Goal: Task Accomplishment & Management: Manage account settings

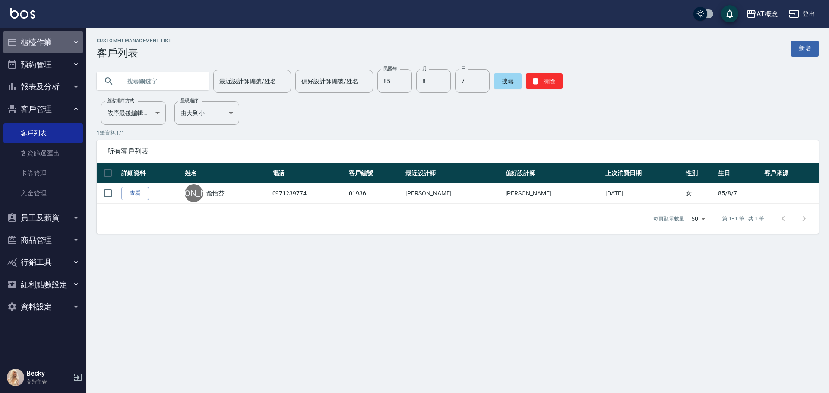
click at [47, 43] on button "櫃檯作業" at bounding box center [42, 42] width 79 height 22
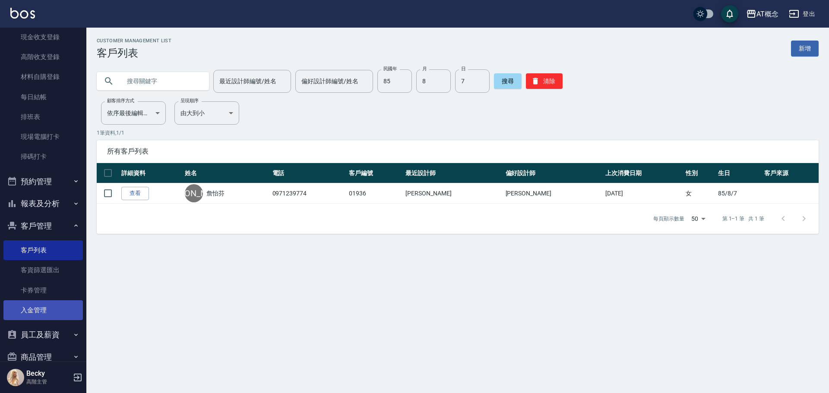
scroll to position [213, 0]
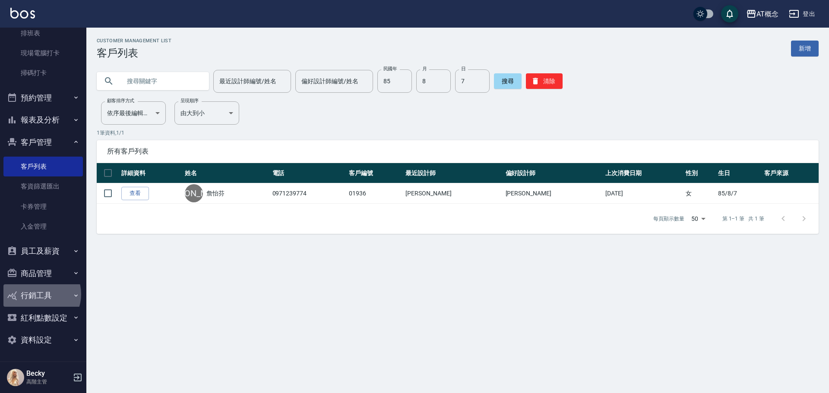
click at [39, 294] on button "行銷工具" at bounding box center [42, 295] width 79 height 22
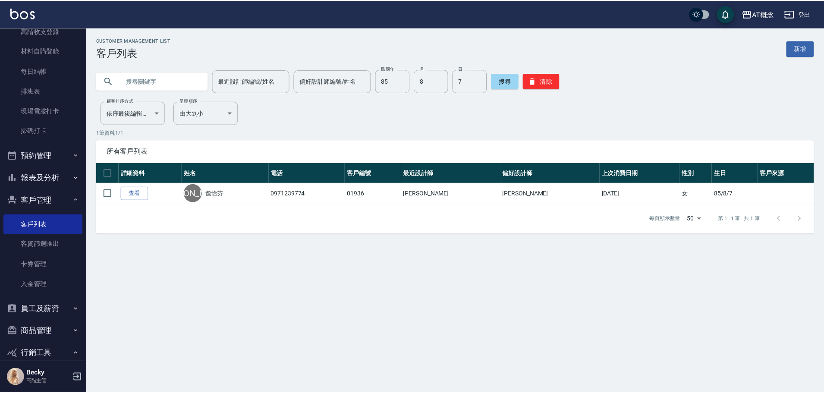
scroll to position [173, 0]
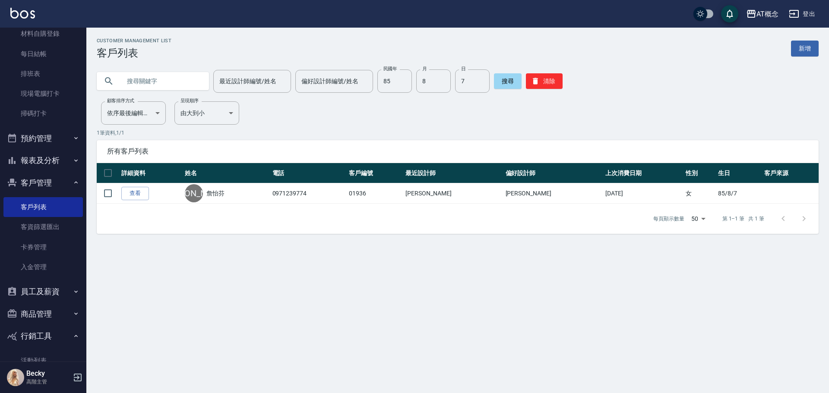
click at [43, 140] on button "預約管理" at bounding box center [42, 138] width 79 height 22
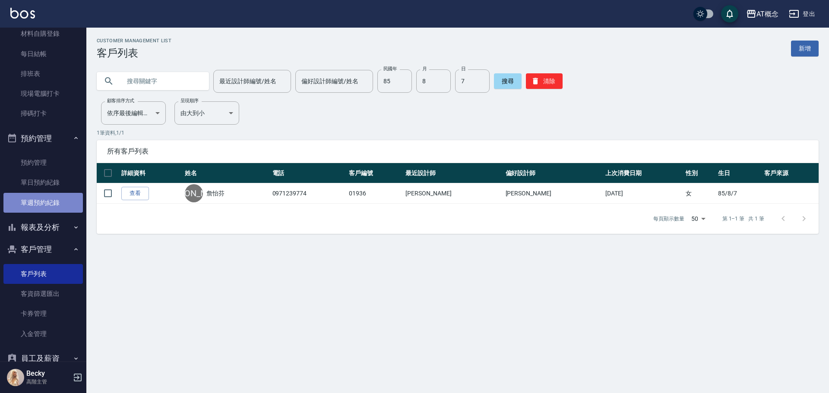
click at [45, 202] on link "單週預約紀錄" at bounding box center [42, 203] width 79 height 20
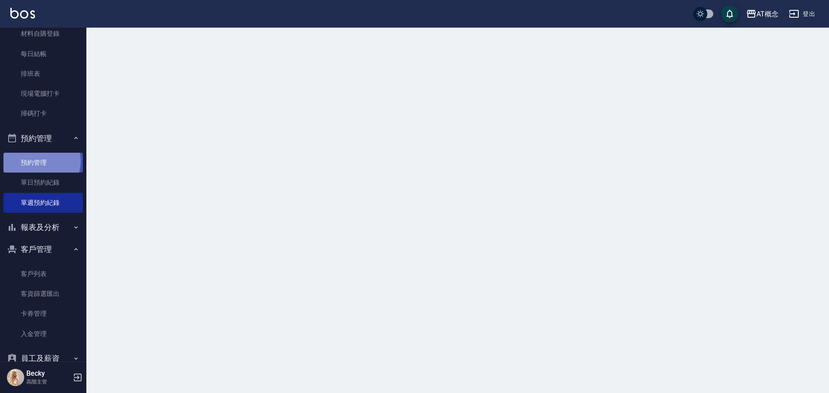
click at [38, 161] on link "預約管理" at bounding box center [42, 163] width 79 height 20
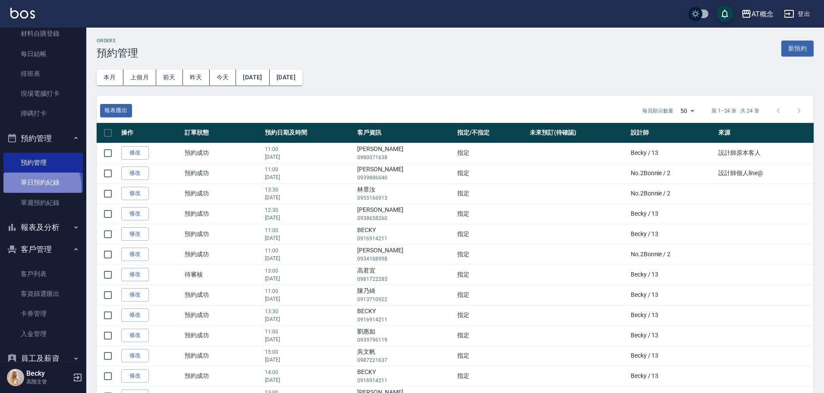
click at [37, 187] on link "單日預約紀錄" at bounding box center [42, 183] width 79 height 20
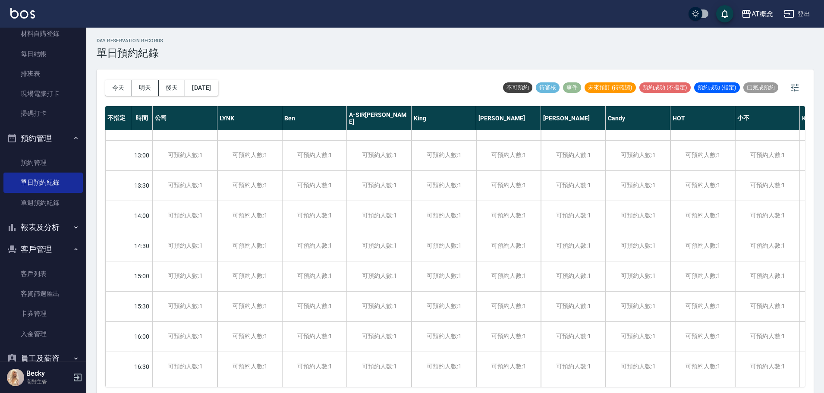
scroll to position [129, 0]
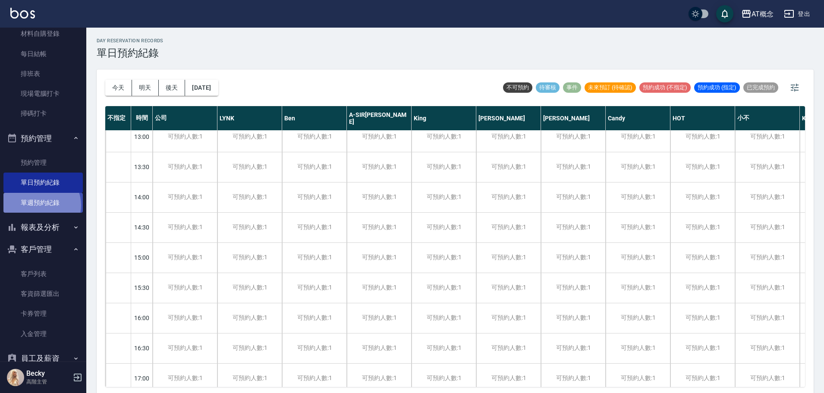
click at [41, 205] on link "單週預約紀錄" at bounding box center [42, 203] width 79 height 20
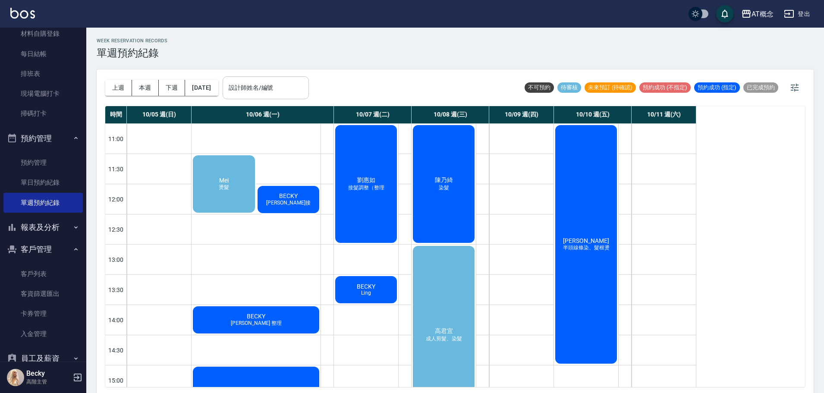
click at [300, 90] on input "設計師姓名/編號" at bounding box center [266, 87] width 79 height 15
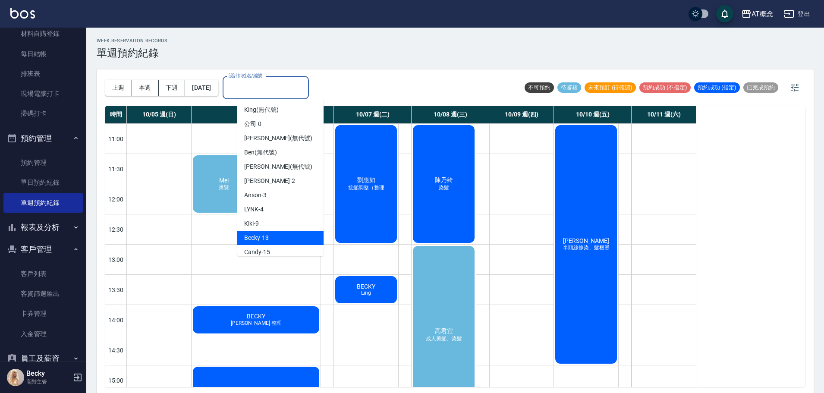
scroll to position [43, 0]
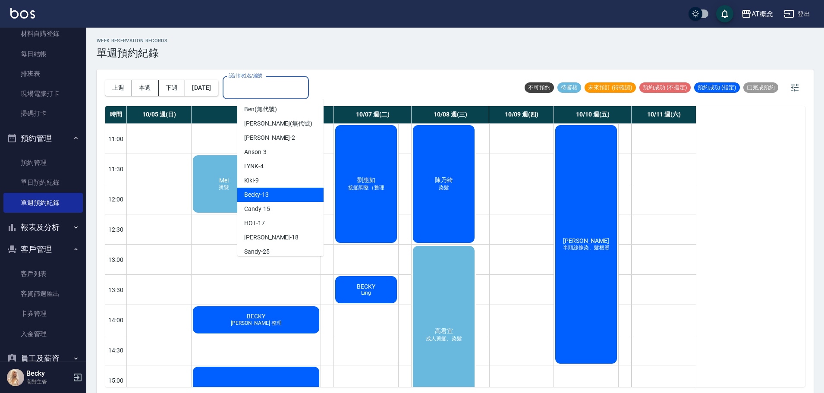
click at [277, 198] on div "Becky -13" at bounding box center [280, 195] width 86 height 14
type input "Becky-13"
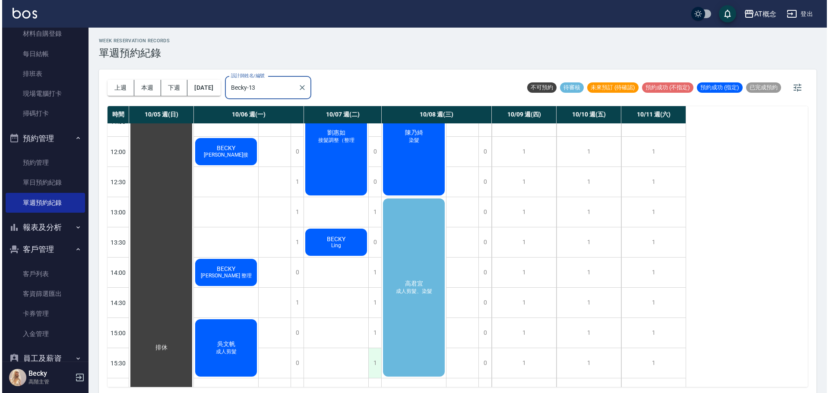
scroll to position [0, 0]
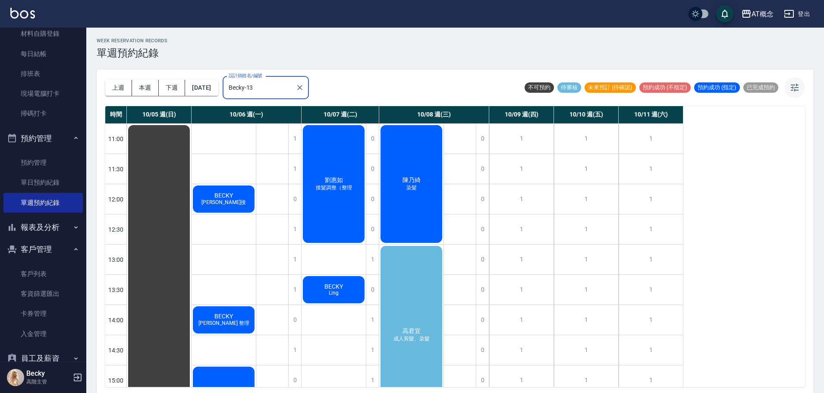
click at [796, 84] on icon "button" at bounding box center [795, 88] width 8 height 8
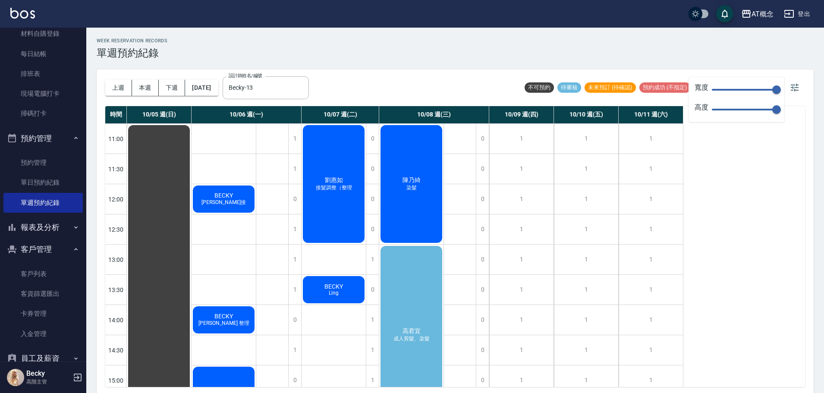
type input "65"
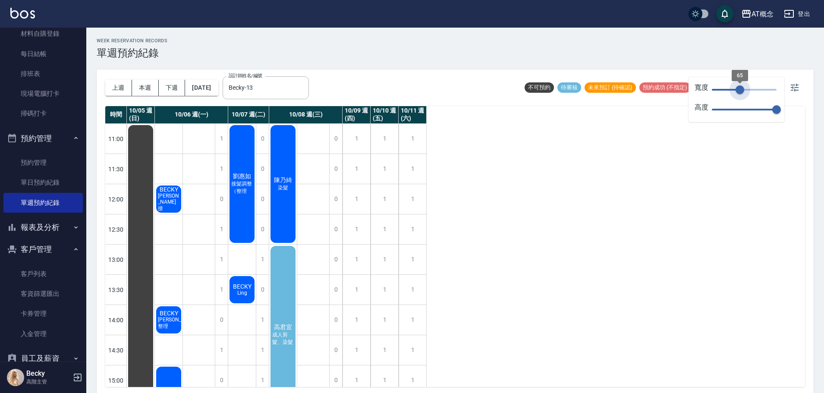
click at [740, 90] on span "65" at bounding box center [744, 89] width 65 height 13
type input "32"
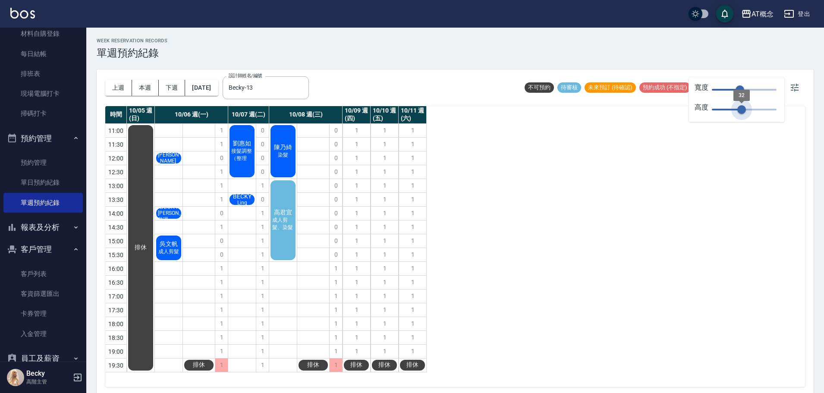
click at [742, 110] on span "32" at bounding box center [744, 109] width 65 height 13
click at [218, 89] on button "[DATE]" at bounding box center [201, 88] width 33 height 16
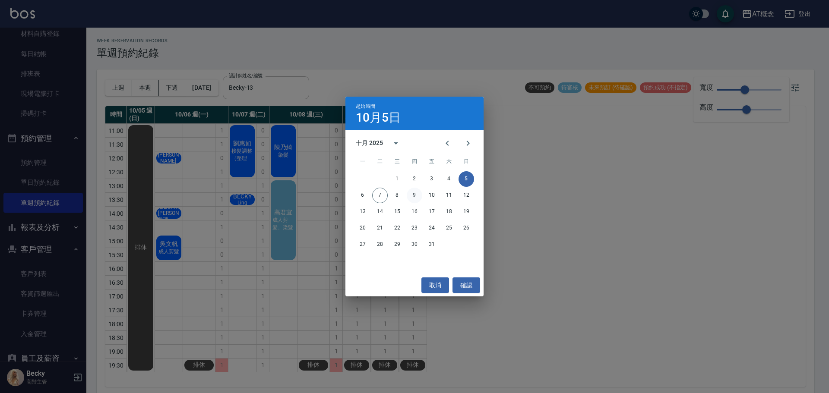
click at [417, 195] on button "9" at bounding box center [415, 196] width 16 height 16
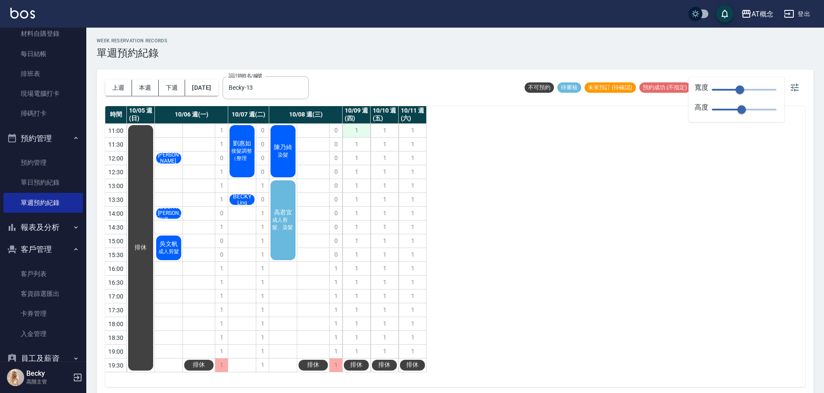
click at [361, 132] on div "1" at bounding box center [357, 130] width 28 height 13
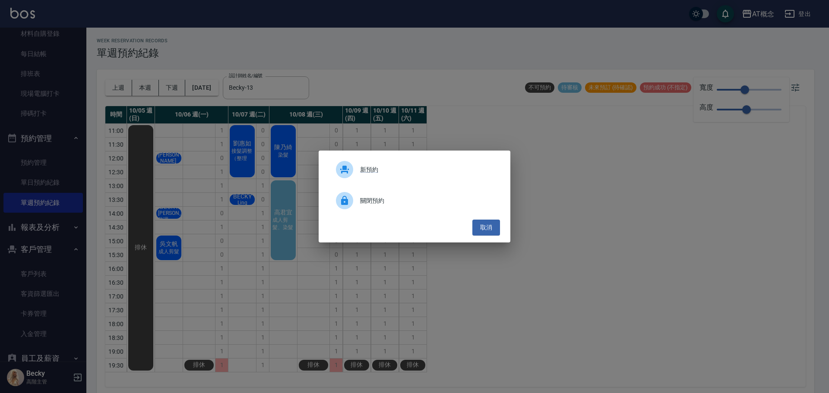
click at [381, 202] on span "關閉預約" at bounding box center [426, 200] width 133 height 9
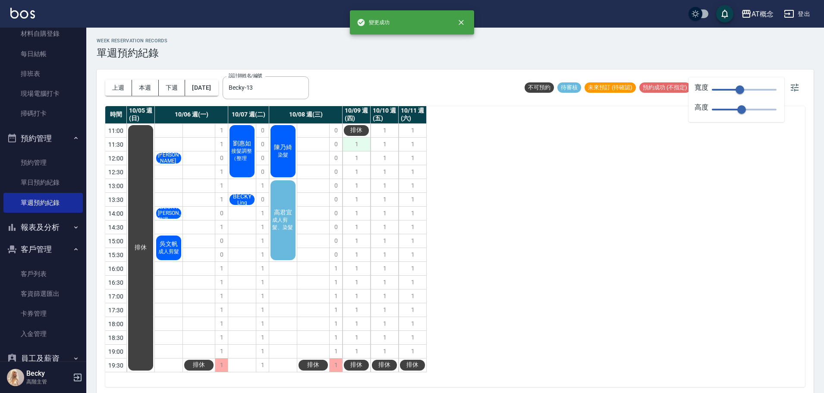
click at [352, 147] on div "1" at bounding box center [357, 144] width 28 height 13
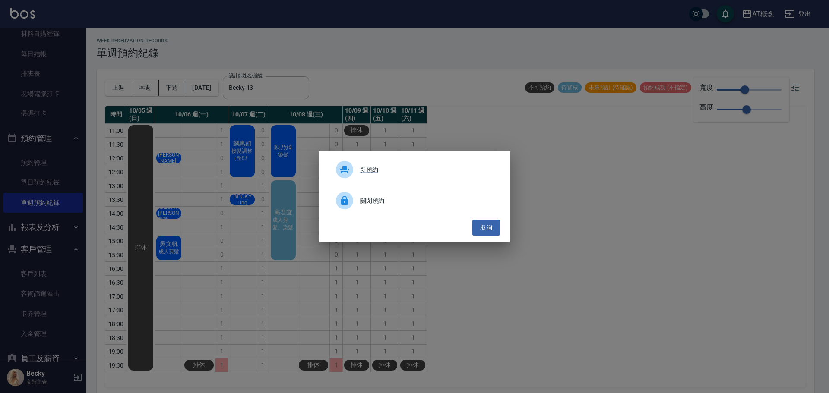
click at [378, 202] on span "關閉預約" at bounding box center [426, 200] width 133 height 9
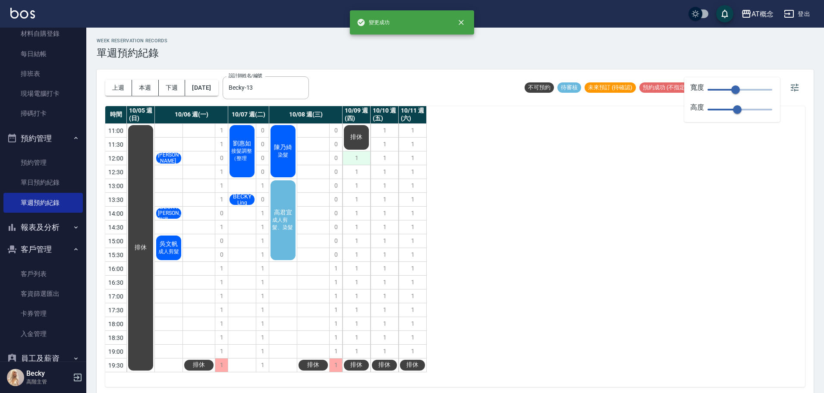
click at [358, 159] on div "1" at bounding box center [357, 158] width 28 height 13
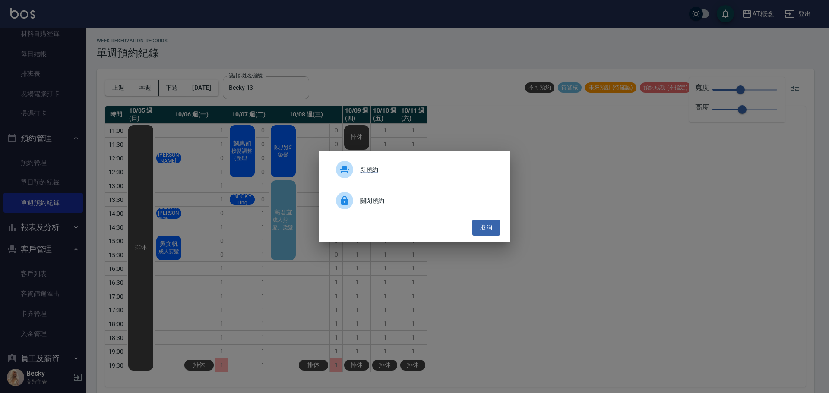
click at [382, 204] on span "關閉預約" at bounding box center [426, 200] width 133 height 9
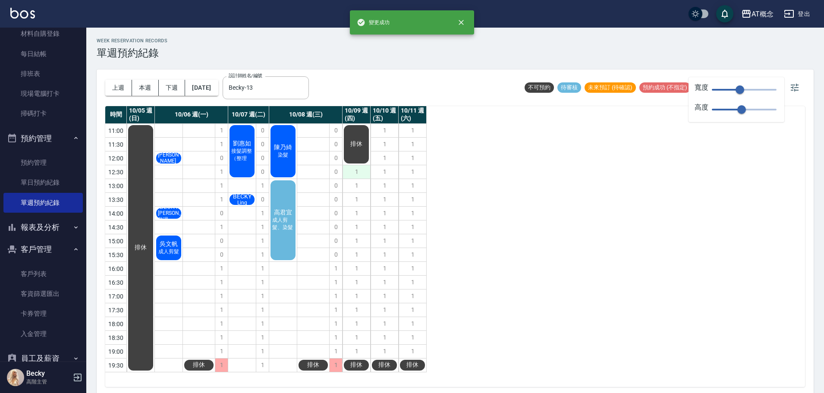
click at [359, 172] on div "1" at bounding box center [357, 171] width 28 height 13
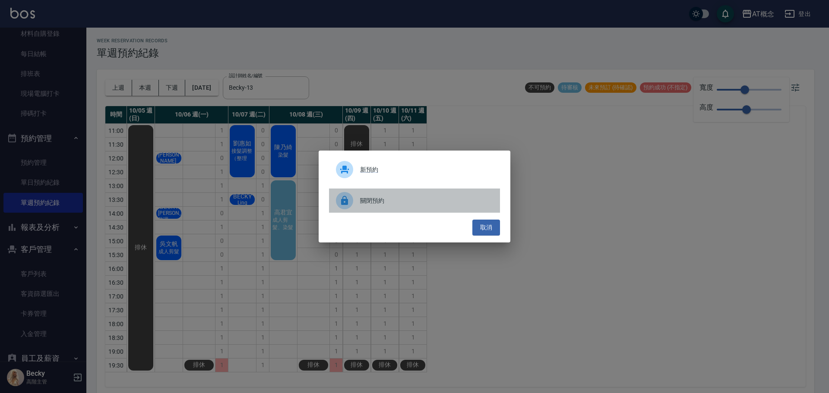
click at [379, 206] on div "關閉預約" at bounding box center [414, 201] width 171 height 24
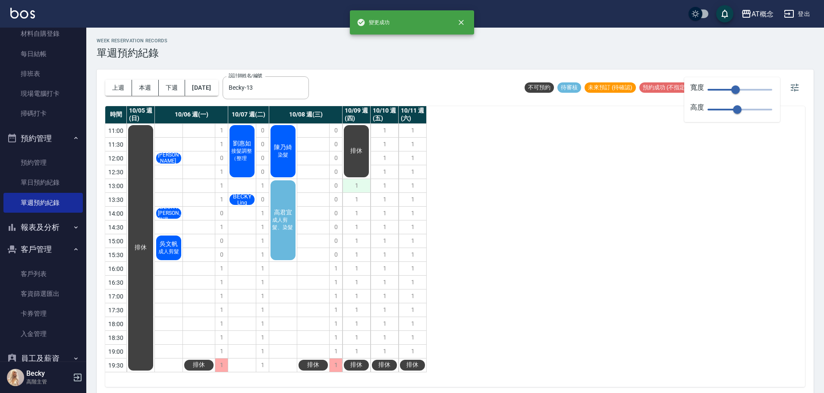
click at [351, 187] on div "1" at bounding box center [357, 185] width 28 height 13
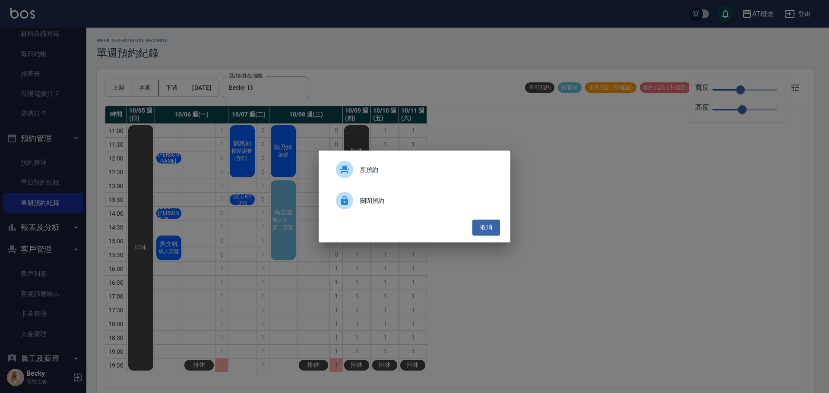
click at [370, 205] on span "關閉預約" at bounding box center [426, 200] width 133 height 9
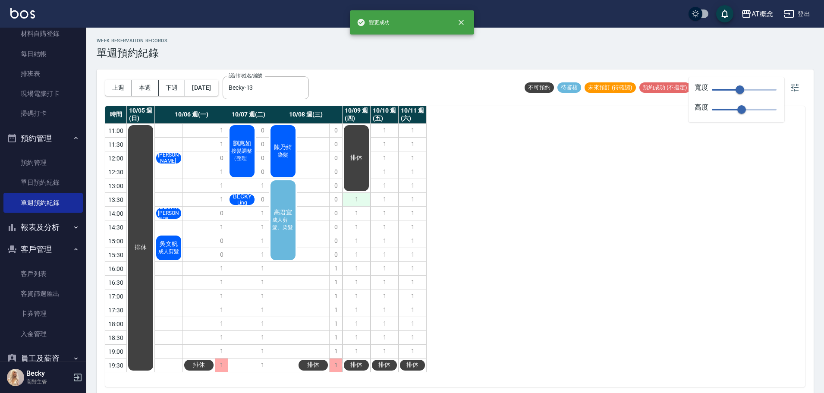
click at [359, 200] on div "1" at bounding box center [357, 199] width 28 height 13
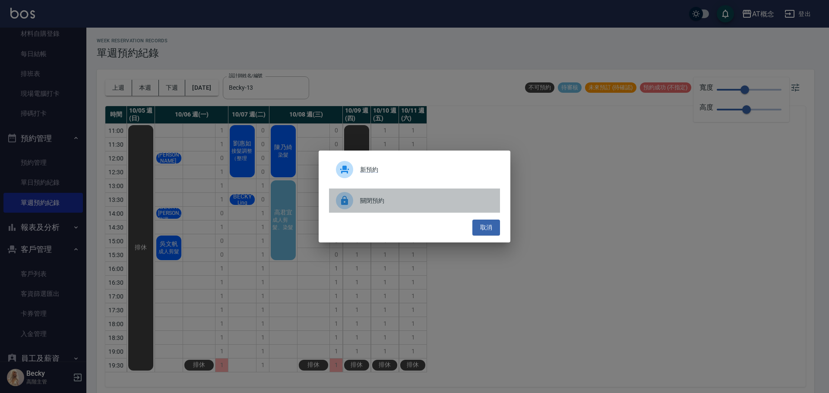
click at [385, 203] on span "關閉預約" at bounding box center [426, 200] width 133 height 9
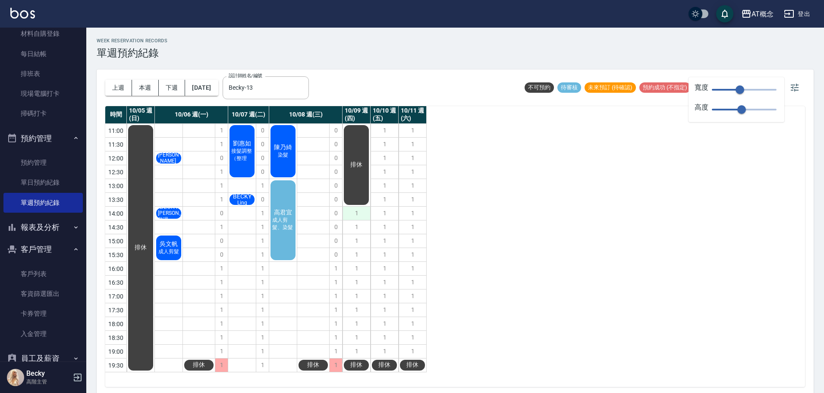
click at [359, 215] on div "1" at bounding box center [357, 213] width 28 height 13
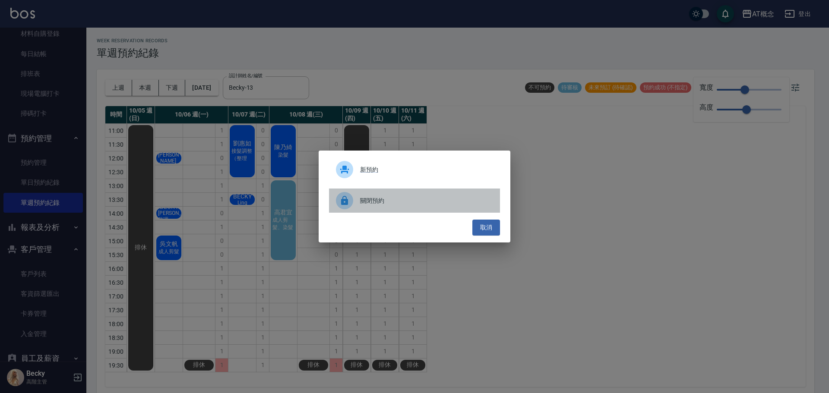
click at [376, 207] on div "關閉預約" at bounding box center [414, 201] width 171 height 24
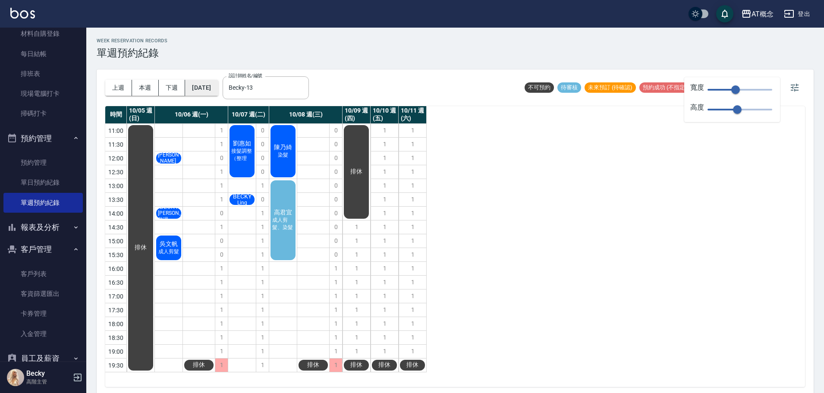
click at [218, 88] on button "[DATE]" at bounding box center [201, 88] width 33 height 16
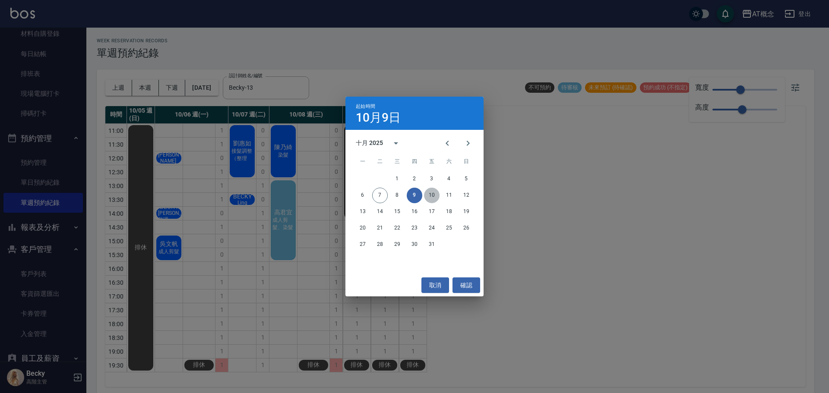
click at [433, 199] on button "10" at bounding box center [432, 196] width 16 height 16
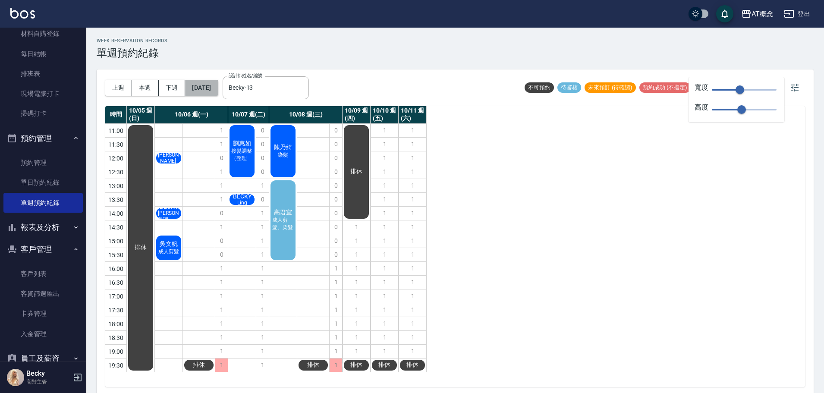
click at [217, 84] on button "[DATE]" at bounding box center [201, 88] width 33 height 16
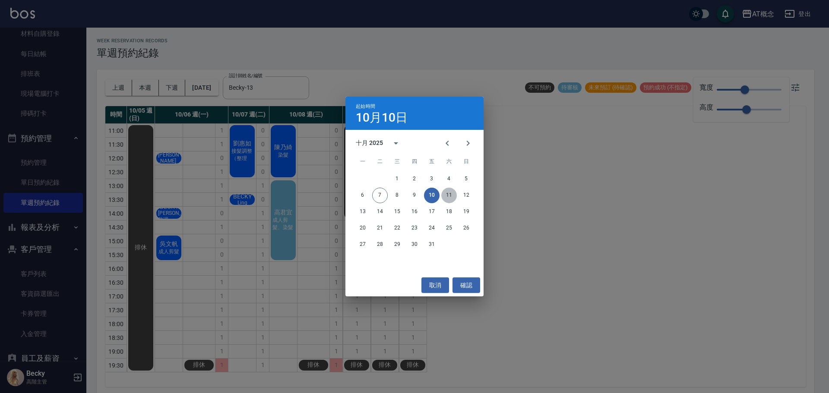
click at [447, 196] on button "11" at bounding box center [449, 196] width 16 height 16
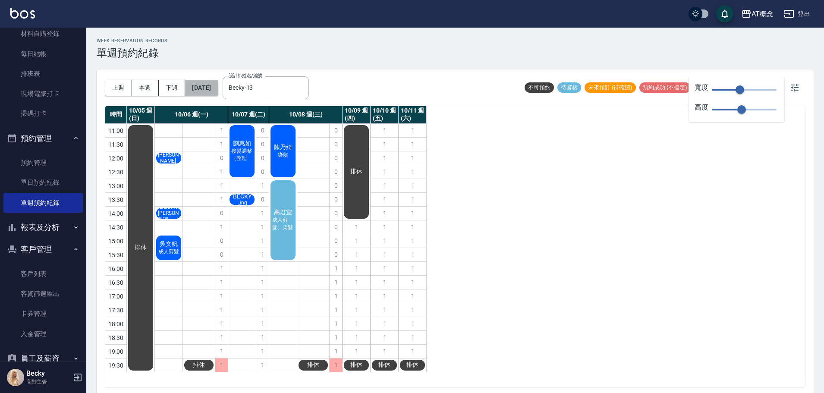
click at [204, 91] on button "[DATE]" at bounding box center [201, 88] width 33 height 16
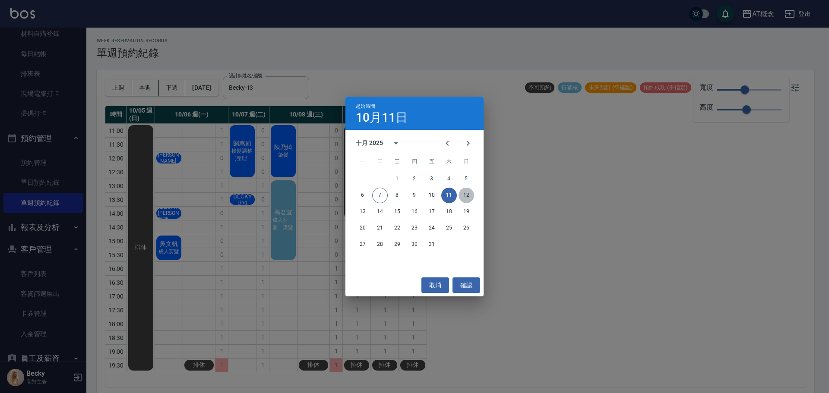
click at [470, 194] on button "12" at bounding box center [466, 196] width 16 height 16
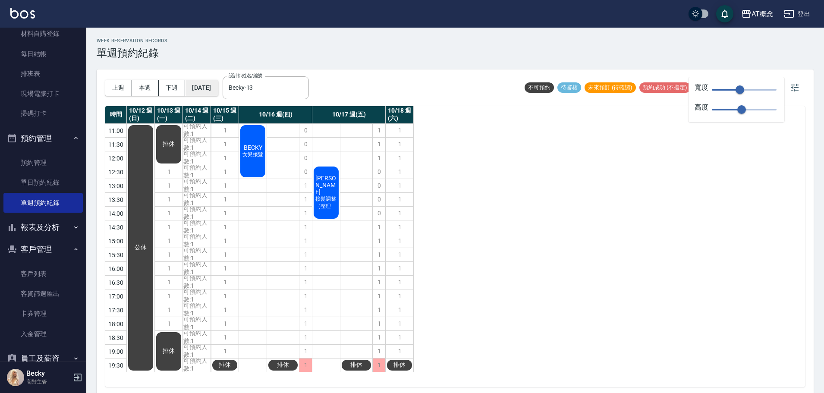
click at [215, 88] on button "[DATE]" at bounding box center [201, 88] width 33 height 16
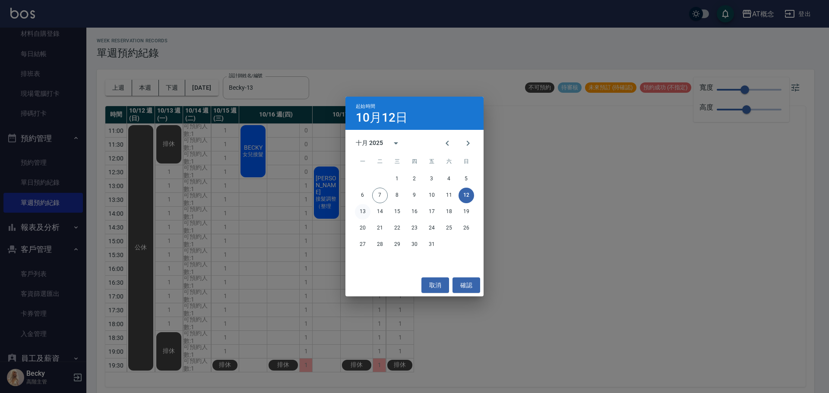
click at [367, 213] on button "13" at bounding box center [363, 212] width 16 height 16
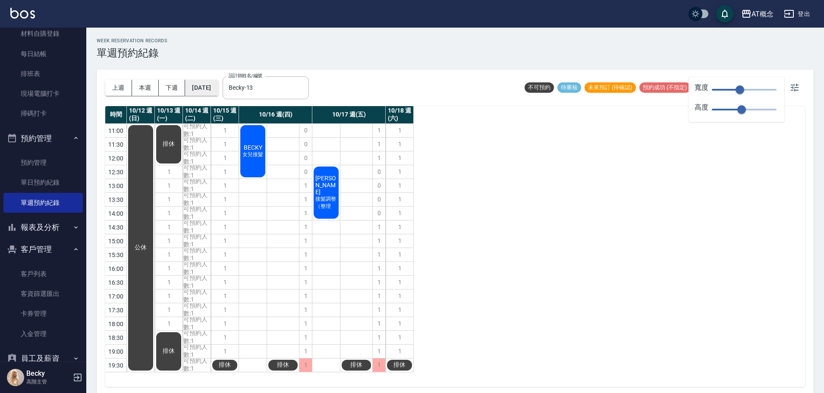
click at [202, 84] on button "[DATE]" at bounding box center [201, 88] width 33 height 16
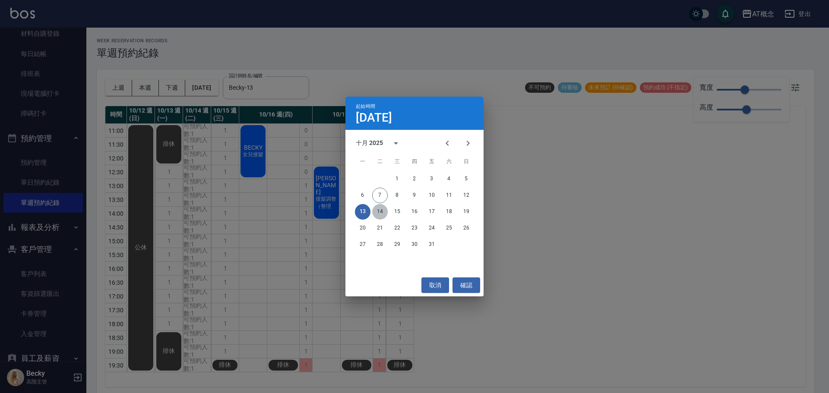
click at [385, 212] on button "14" at bounding box center [380, 212] width 16 height 16
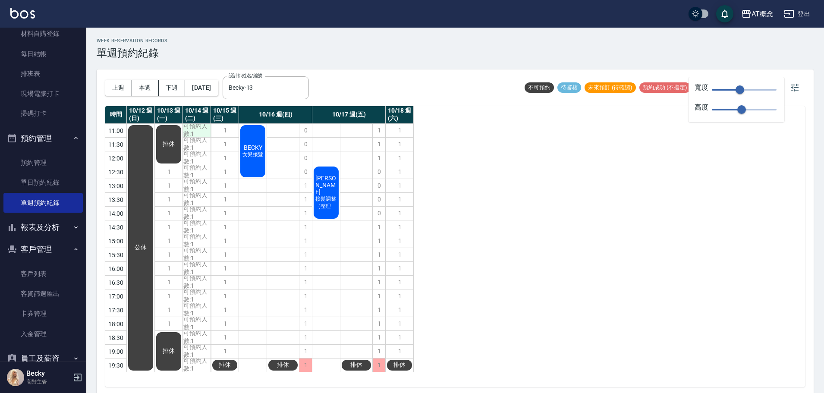
click at [199, 129] on div "可預約人數:1" at bounding box center [197, 130] width 28 height 13
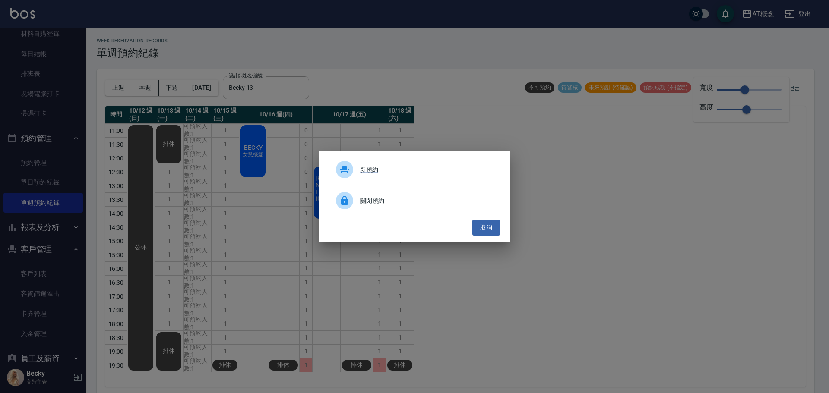
click at [582, 237] on div "新預約 關閉預約 取消" at bounding box center [414, 196] width 829 height 393
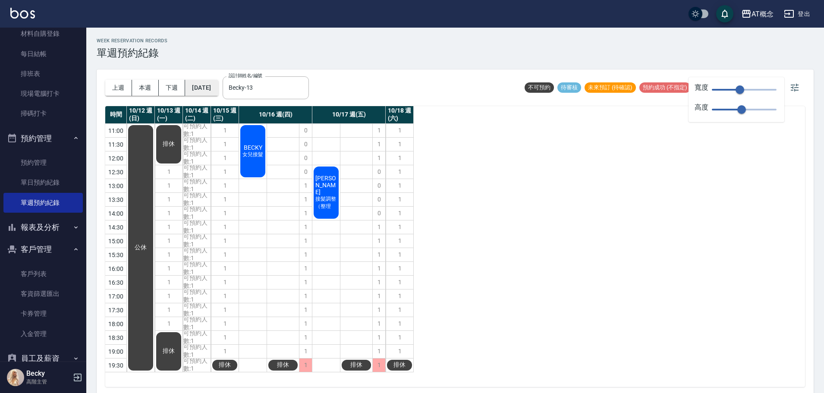
click at [208, 88] on button "[DATE]" at bounding box center [201, 88] width 33 height 16
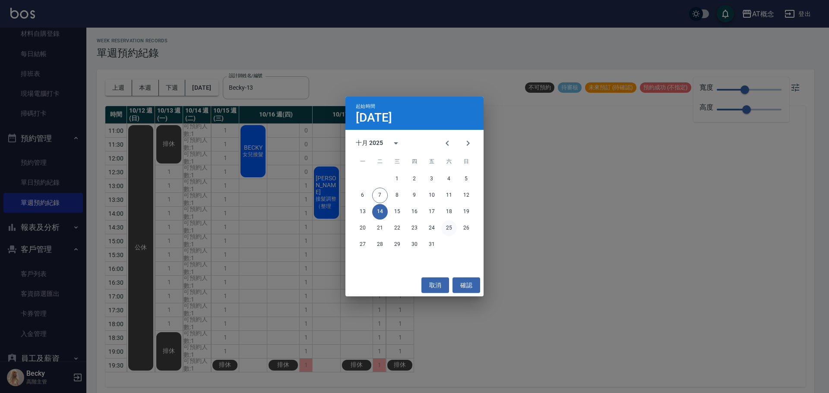
click at [452, 229] on button "25" at bounding box center [449, 229] width 16 height 16
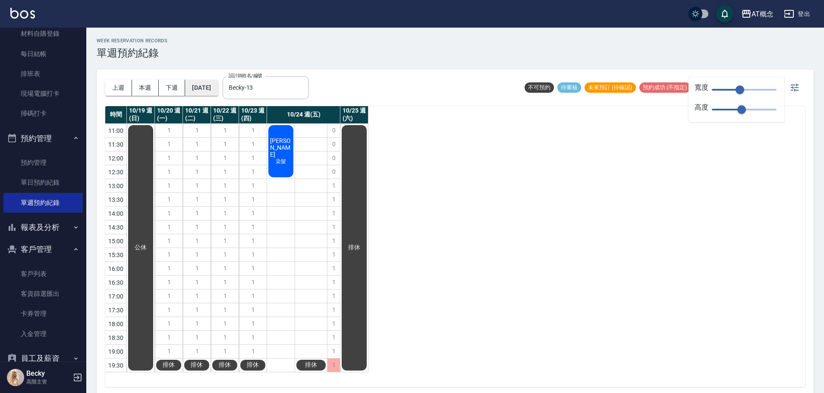
click at [218, 89] on button "[DATE]" at bounding box center [201, 88] width 33 height 16
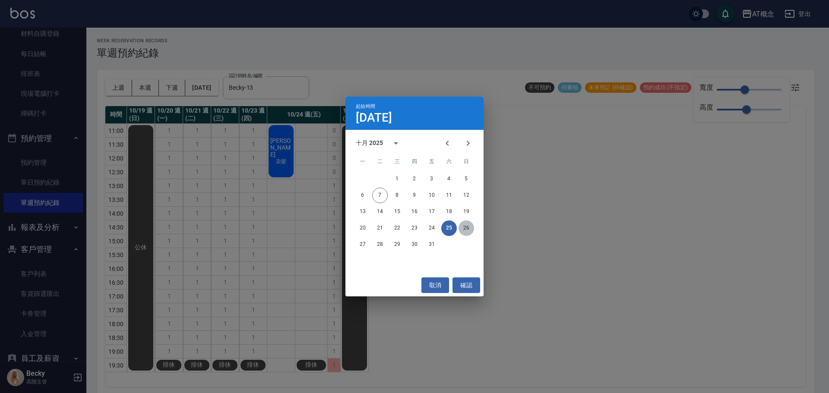
click at [466, 228] on button "26" at bounding box center [466, 229] width 16 height 16
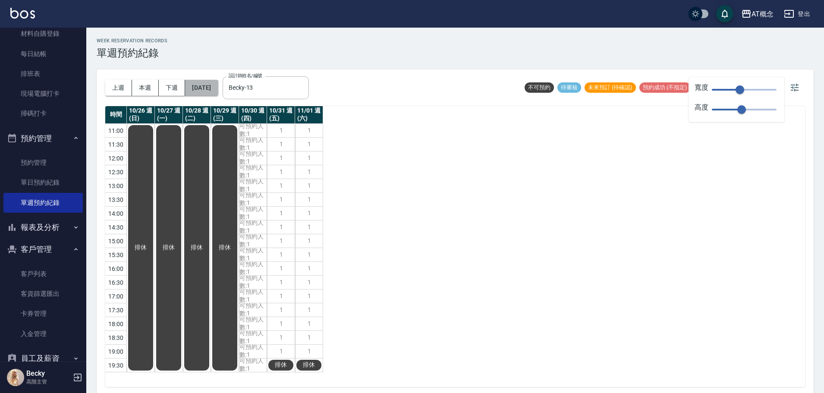
click at [212, 91] on button "[DATE]" at bounding box center [201, 88] width 33 height 16
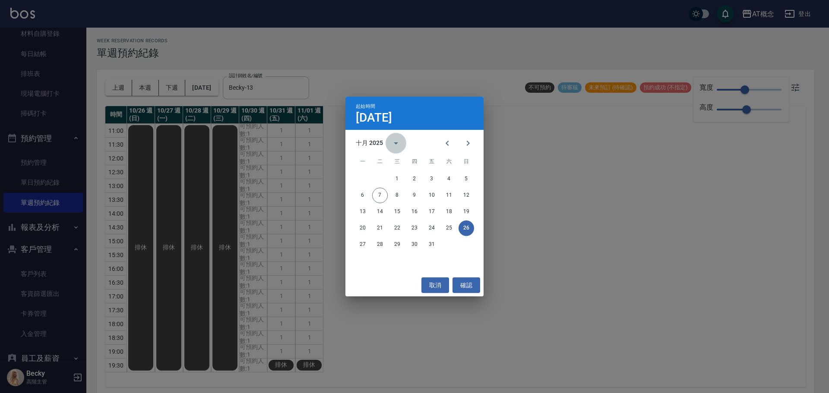
click at [395, 142] on icon "calendar view is open, switch to year view" at bounding box center [396, 143] width 10 height 10
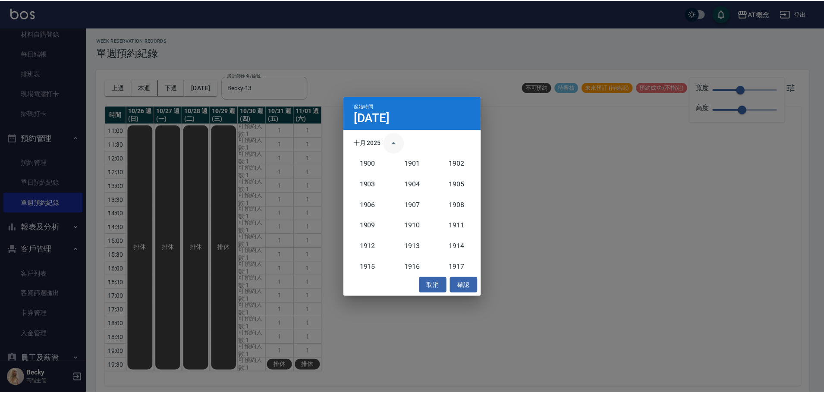
scroll to position [799, 0]
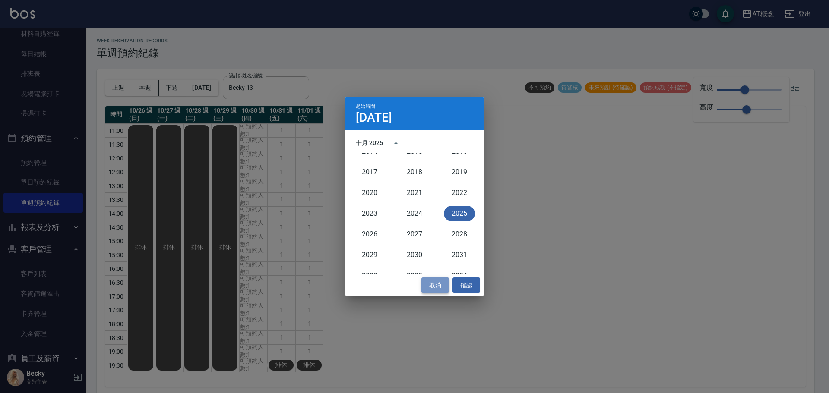
click at [436, 287] on button "取消" at bounding box center [435, 286] width 28 height 16
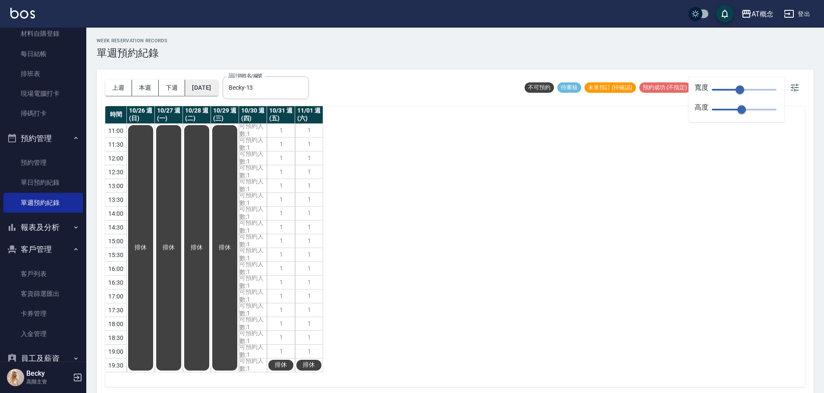
click at [214, 90] on button "[DATE]" at bounding box center [201, 88] width 33 height 16
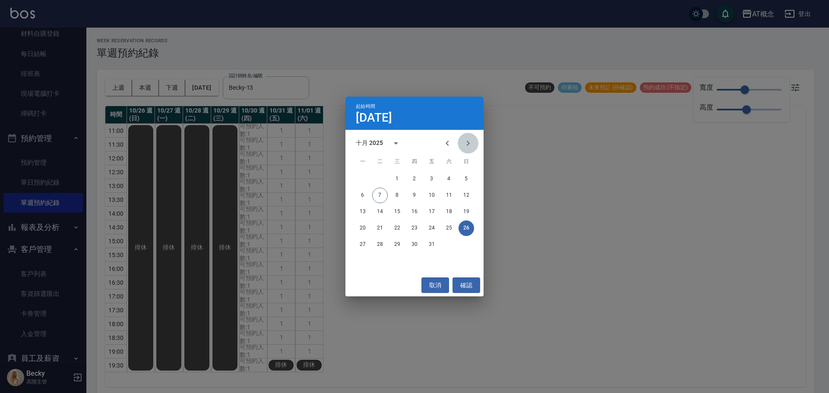
click at [469, 145] on icon "Next month" at bounding box center [468, 143] width 10 height 10
click at [349, 61] on div "起始時間 [DATE] 十一月 2025 一 二 三 四 五 六 日 1 2 3 4 5 6 7 8 9 10 11 12 13 14 15 16 17 18…" at bounding box center [414, 196] width 829 height 393
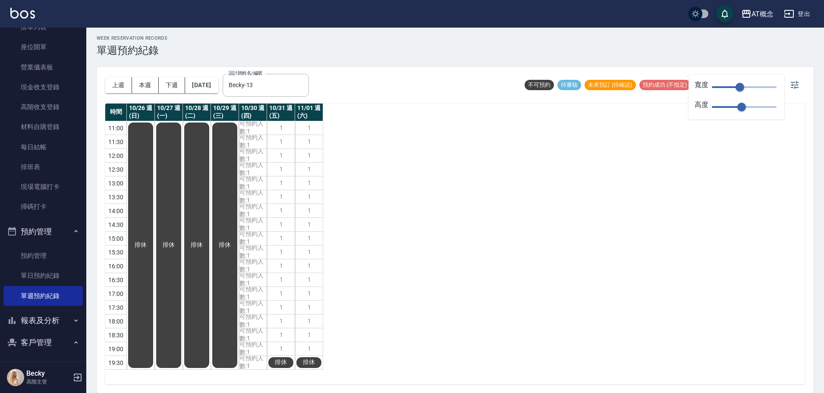
scroll to position [173, 0]
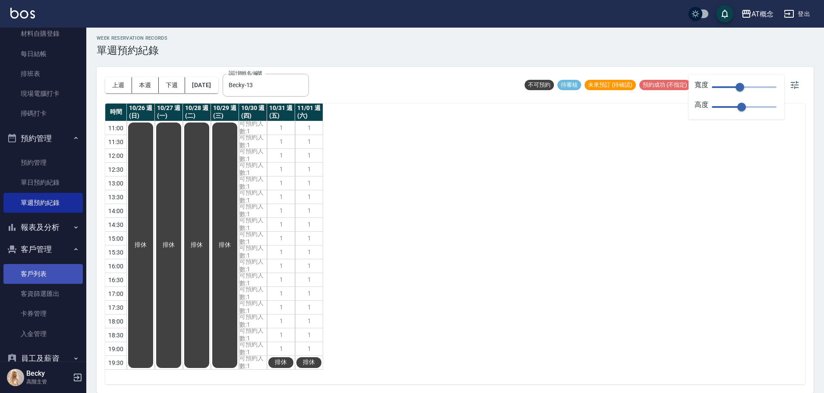
click at [44, 271] on link "客戶列表" at bounding box center [42, 274] width 79 height 20
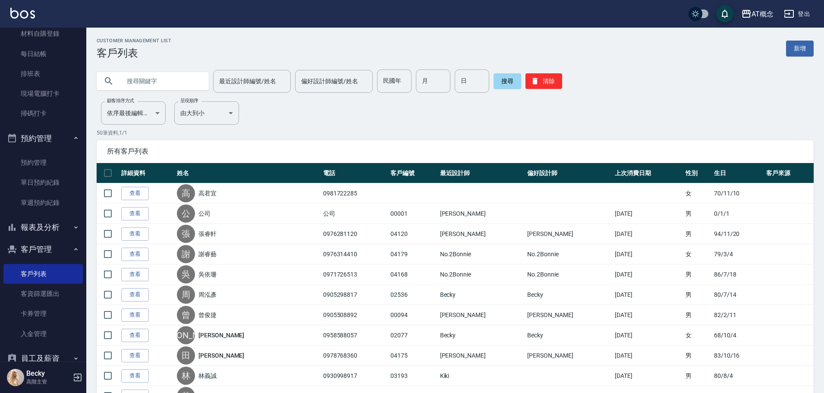
click at [395, 78] on input "民國年" at bounding box center [394, 80] width 35 height 23
type input "56"
type input "09"
type input "15"
